Goal: Task Accomplishment & Management: Manage account settings

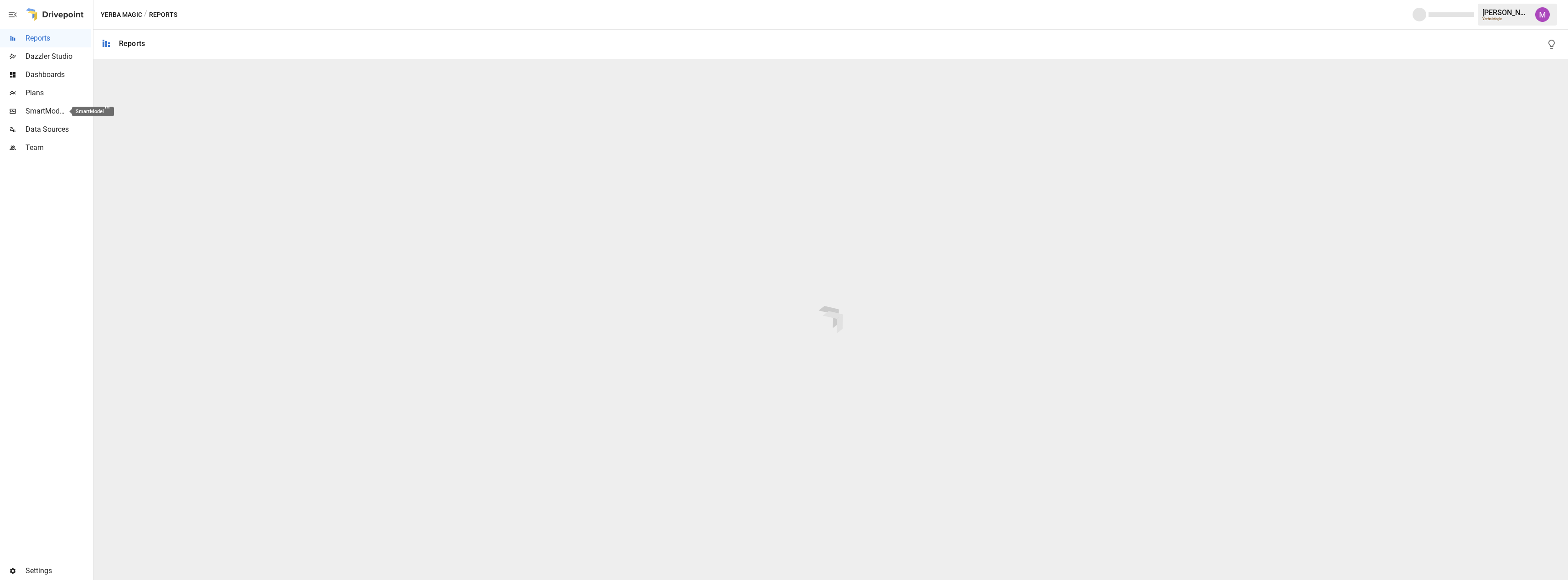
click at [55, 106] on span "SmartModel ™" at bounding box center [46, 111] width 40 height 11
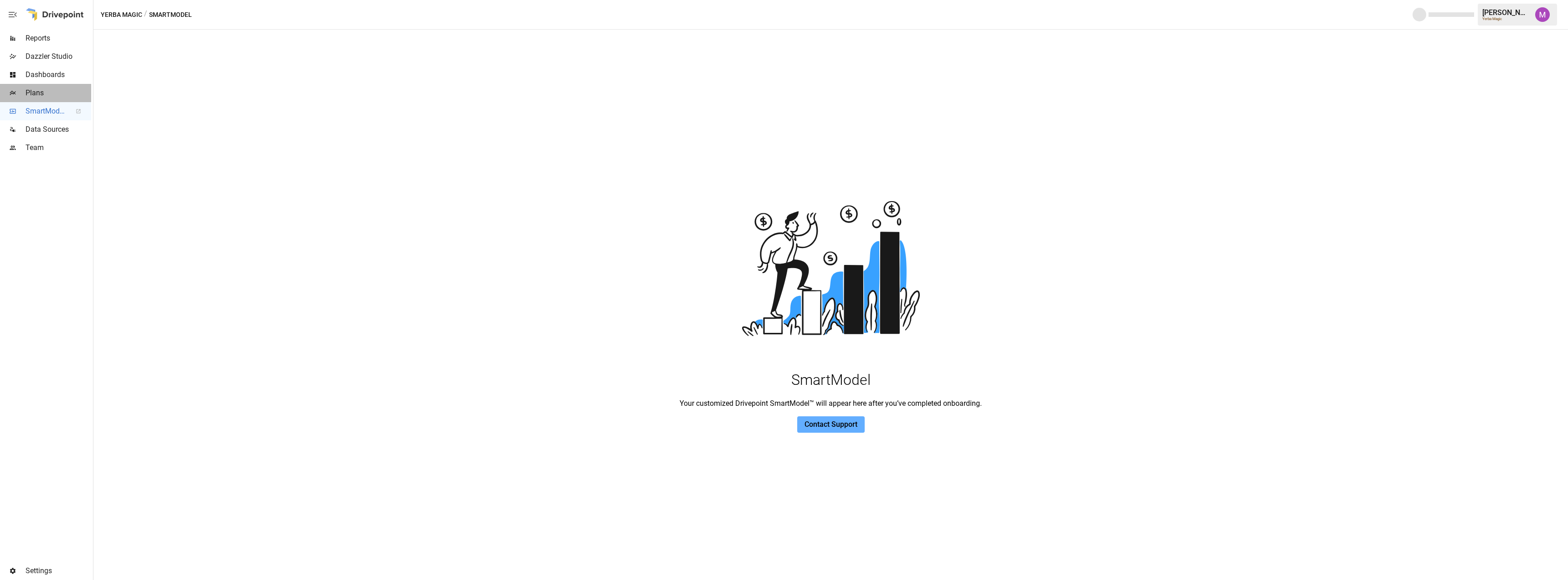
click at [64, 91] on span "Plans" at bounding box center [58, 93] width 66 height 11
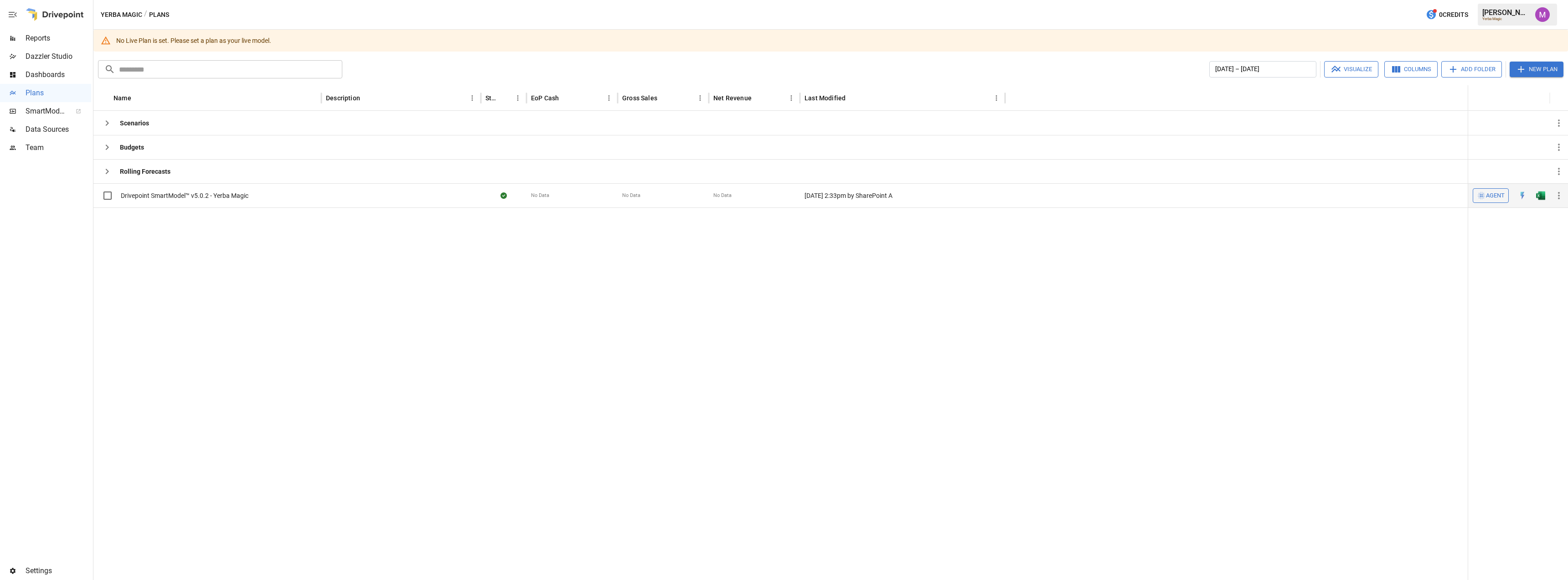
click at [1555, 197] on icon "button" at bounding box center [1559, 195] width 11 height 11
click at [1531, 220] on div "Set as Live Model" at bounding box center [1524, 217] width 49 height 11
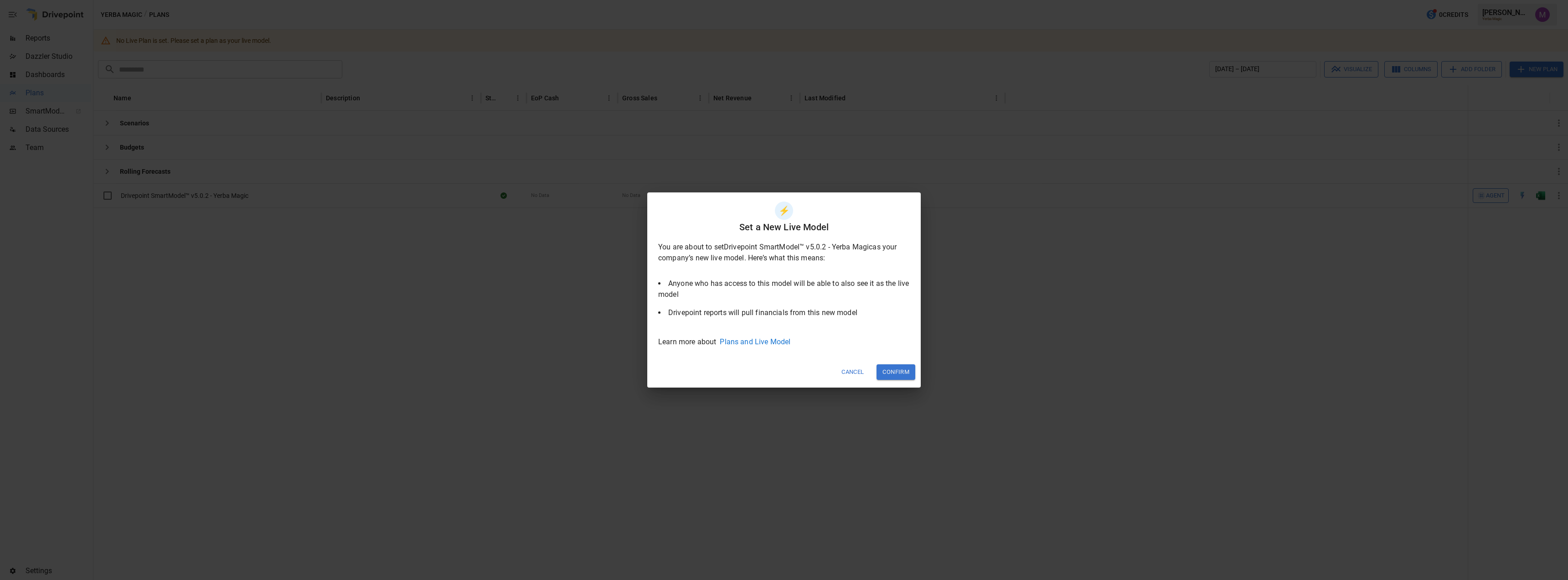
click at [897, 369] on button "Confirm" at bounding box center [896, 371] width 39 height 15
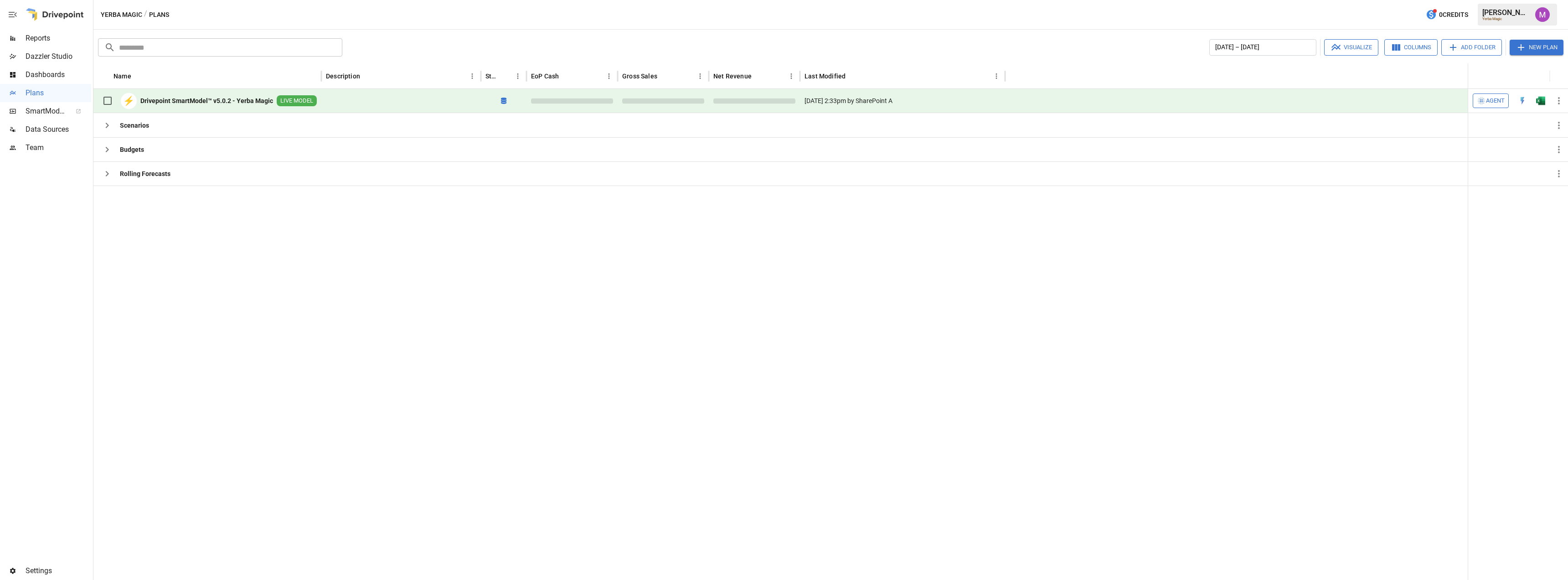
click at [41, 124] on span "Data Sources" at bounding box center [58, 130] width 66 height 11
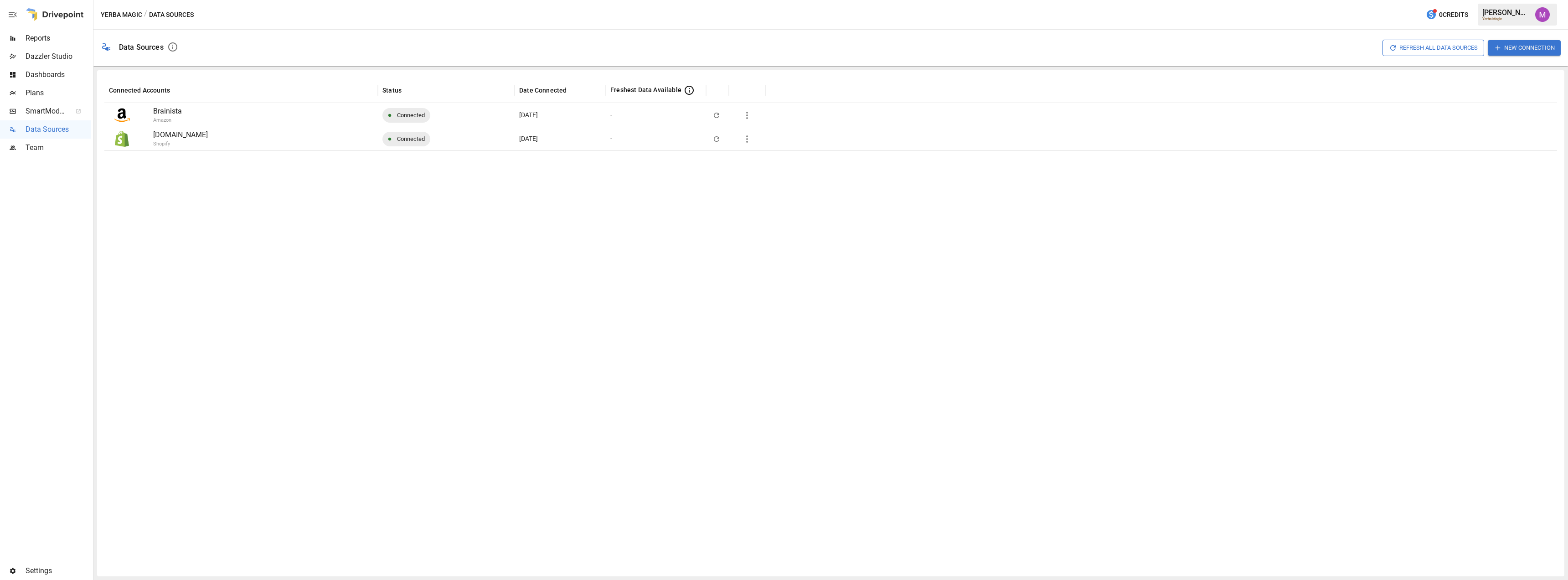
drag, startPoint x: 453, startPoint y: 198, endPoint x: 373, endPoint y: 215, distance: 81.8
click at [453, 198] on div at bounding box center [830, 359] width 1453 height 418
